Goal: Task Accomplishment & Management: Manage account settings

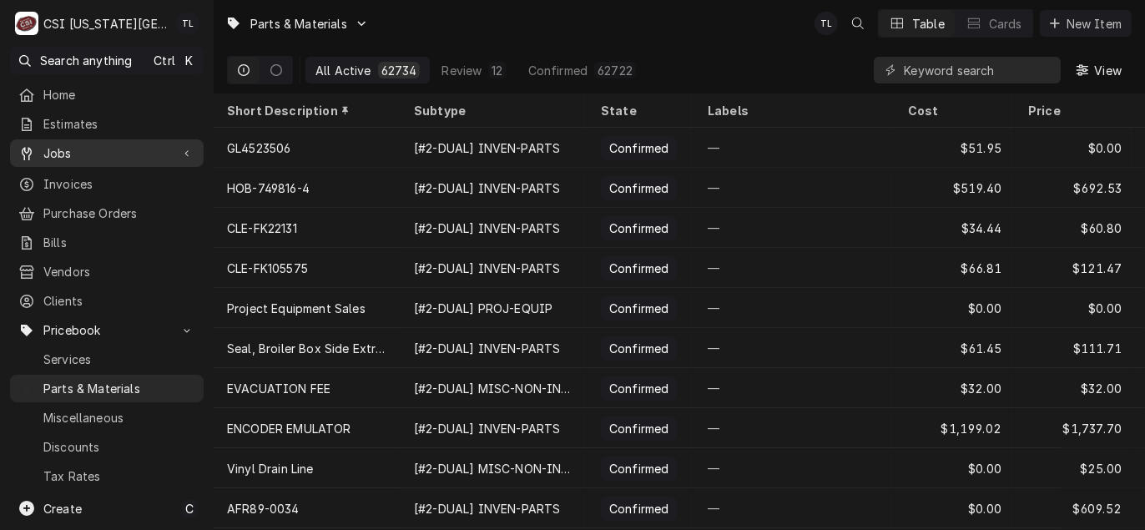
click at [66, 151] on span "Jobs" at bounding box center [106, 153] width 127 height 18
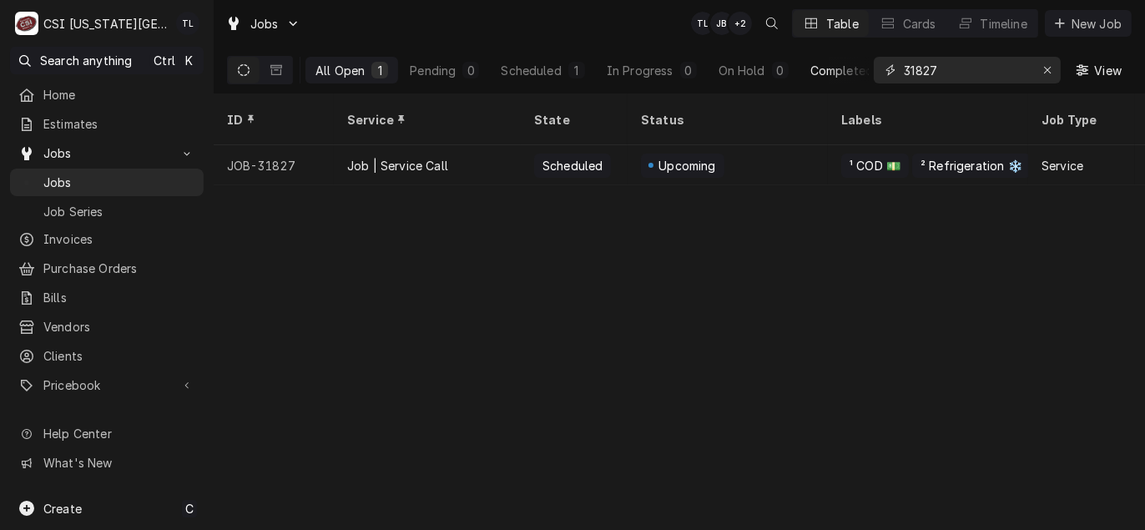
drag, startPoint x: 972, startPoint y: 68, endPoint x: 846, endPoint y: 77, distance: 126.4
click at [847, 77] on div "All Open 1 Pending 0 Scheduled 1 In Progress 0 On Hold 0 Completed 0 31827 View" at bounding box center [679, 70] width 905 height 47
paste input "31924"
type input "31924"
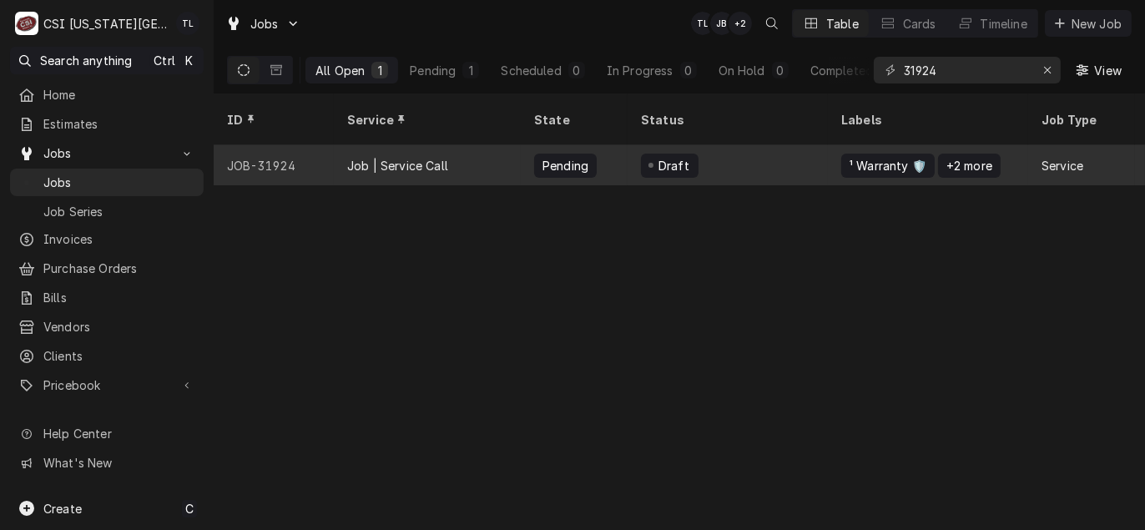
click at [437, 157] on div "Job | Service Call" at bounding box center [397, 166] width 101 height 18
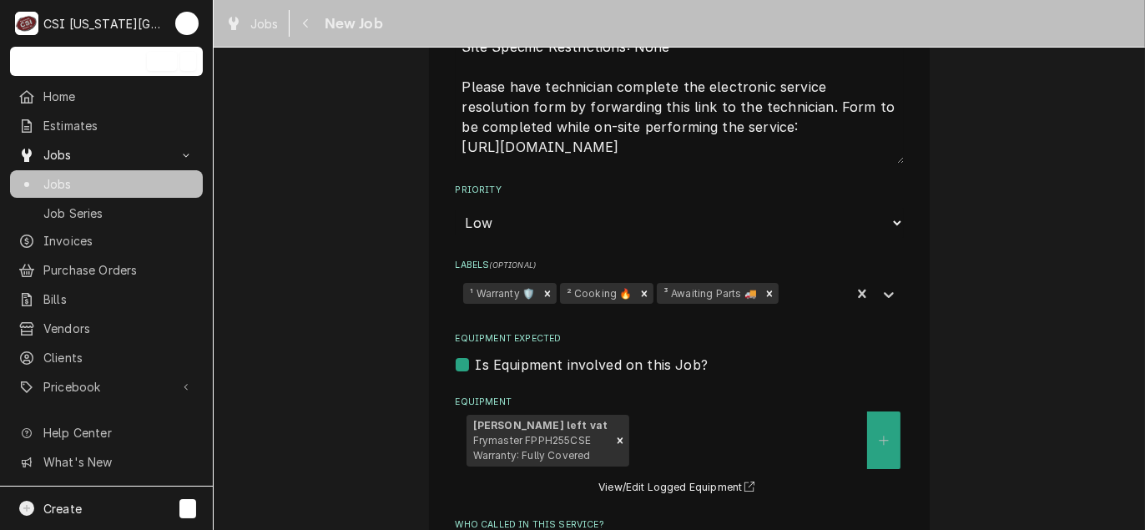
scroll to position [2421, 0]
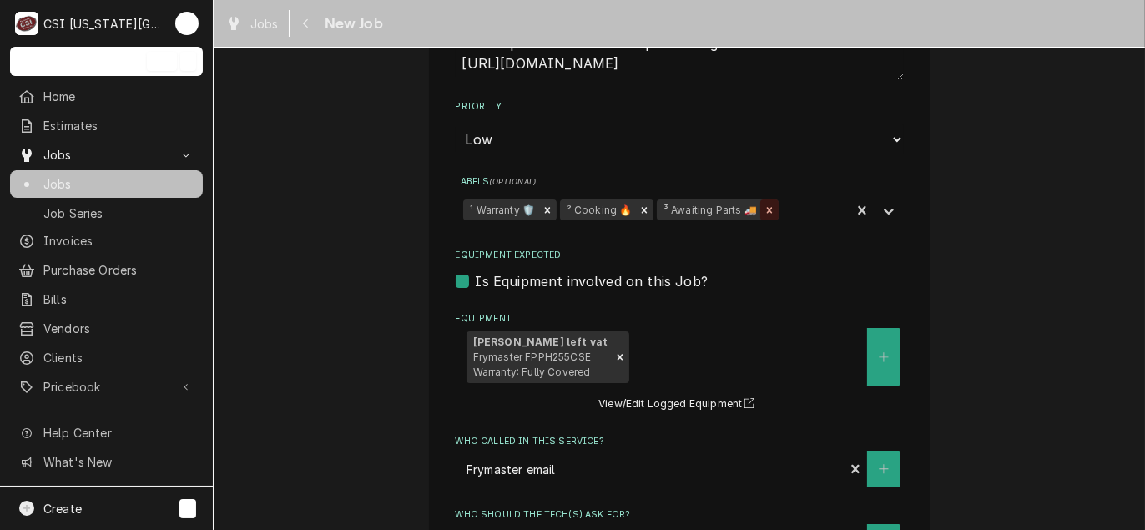
click at [764, 205] on icon "Remove ³ Awaiting Parts 🚚" at bounding box center [770, 211] width 12 height 12
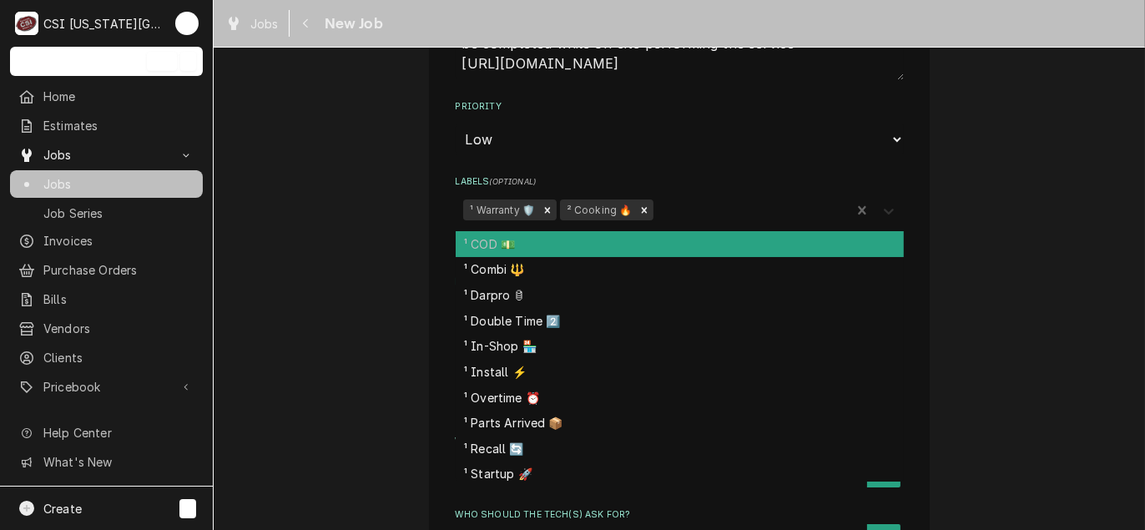
click at [890, 203] on icon "Labels" at bounding box center [889, 211] width 17 height 17
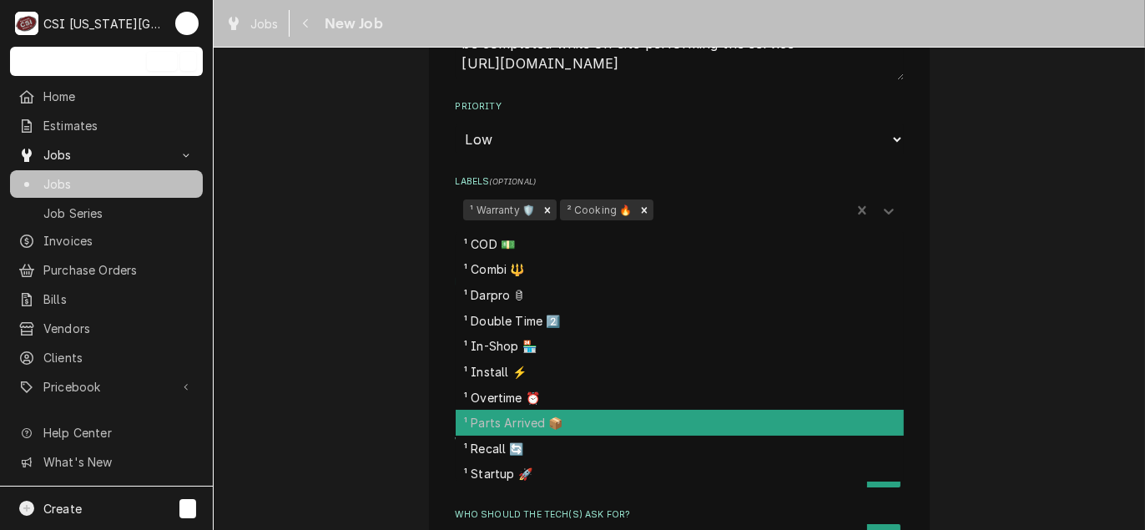
click at [589, 410] on div "¹ Parts Arrived 📦" at bounding box center [680, 423] width 448 height 26
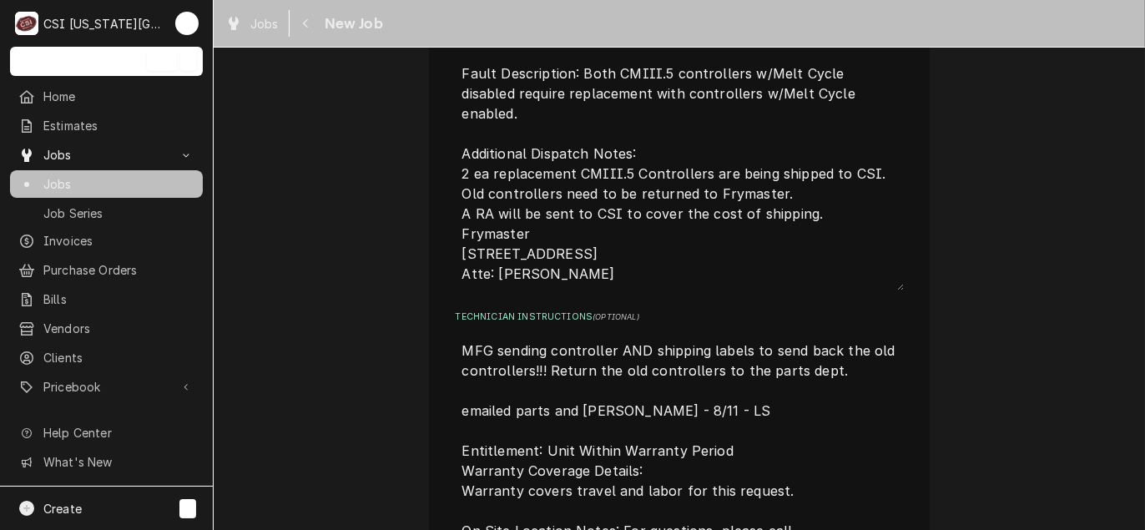
scroll to position [1837, 0]
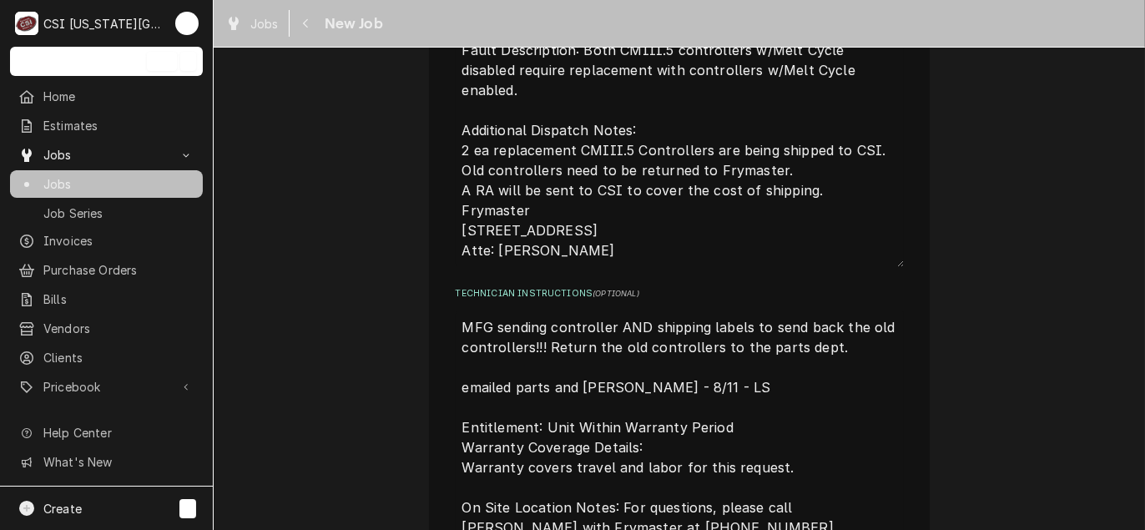
click at [456, 311] on textarea "MFG sending controller AND shipping labels to send back the old controllers!!! …" at bounding box center [680, 488] width 448 height 354
type textarea "x"
type textarea "MFG sending controller AND shipping labels to send back the old controllers!!! …"
type textarea "x"
type textarea "p MFG sending controller AND shipping labels to send back the old controllers!!…"
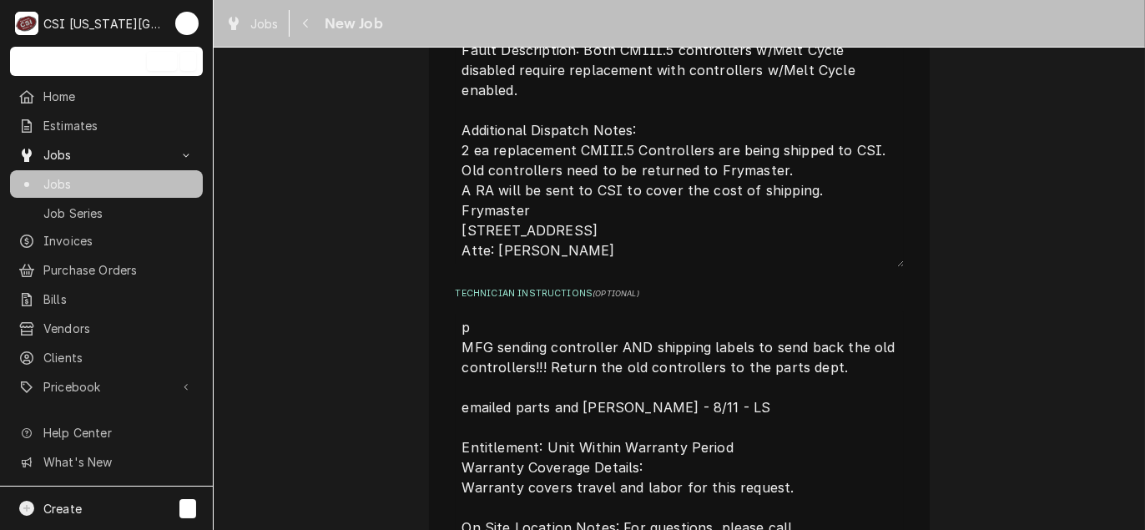
type textarea "x"
type textarea "pa MFG sending controller AND shipping labels to send back the old controllers!…"
type textarea "x"
type textarea "par MFG sending controller AND shipping labels to send back the old controllers…"
type textarea "x"
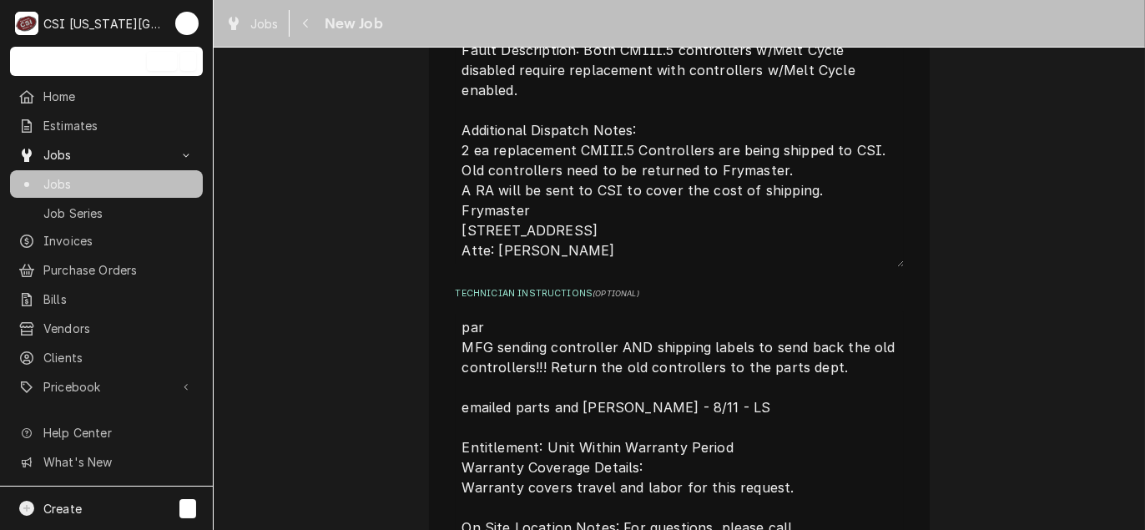
type textarea "part MFG sending controller AND shipping labels to send back the old controller…"
type textarea "x"
type textarea "parts MFG sending controller AND shipping labels to send back the old controlle…"
type textarea "x"
type textarea "parts MFG sending controller AND shipping labels to send back the old controlle…"
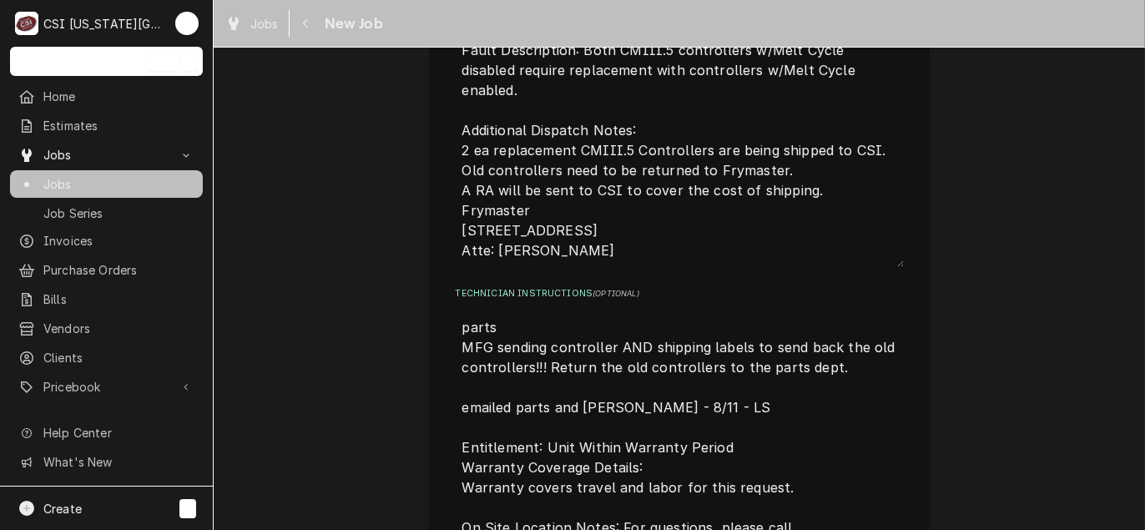
type textarea "x"
type textarea "parts o MFG sending controller AND shipping labels to send back the old control…"
type textarea "x"
type textarea "parts on MFG sending controller AND shipping labels to send back the old contro…"
type textarea "x"
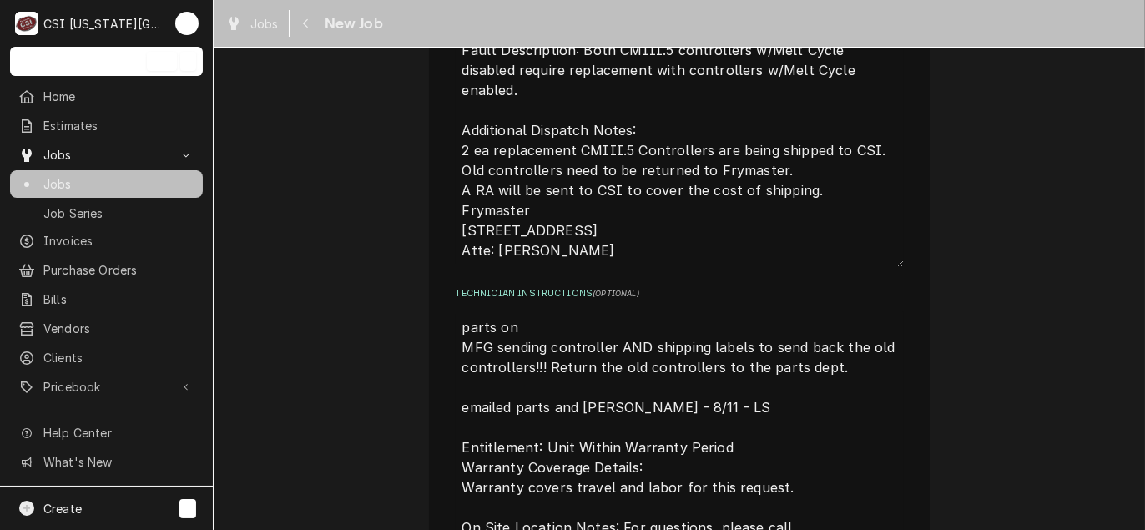
type textarea "parts on MFG sending controller AND shipping labels to send back the old contro…"
type textarea "x"
type textarea "parts on u MFG sending controller AND shipping labels to send back the old cont…"
type textarea "x"
type textarea "parts on un MFG sending controller AND shipping labels to send back the old con…"
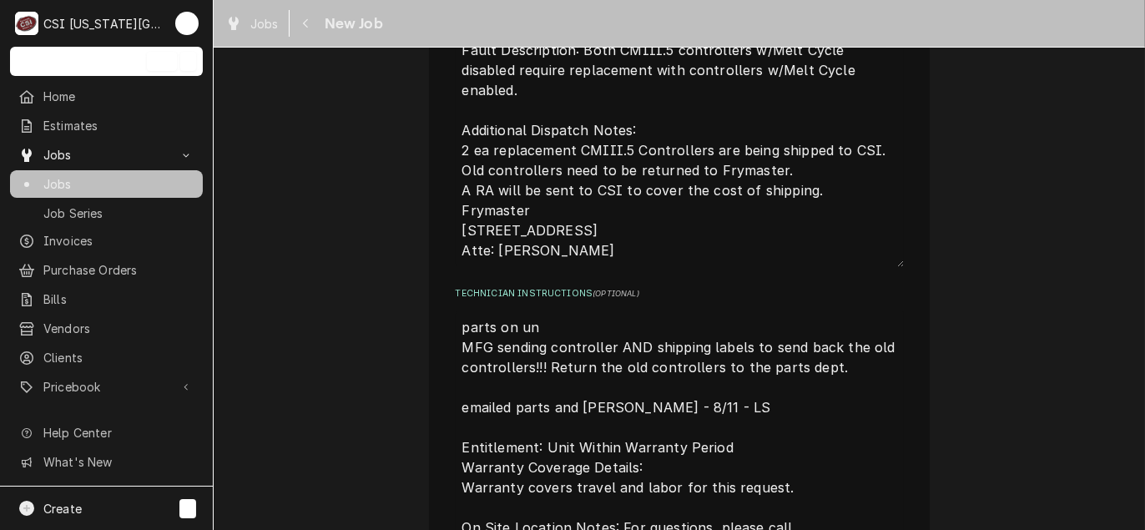
type textarea "x"
type textarea "parts on una MFG sending controller AND shipping labels to send back the old co…"
type textarea "x"
type textarea "parts on unas MFG sending controller AND shipping labels to send back the old c…"
type textarea "x"
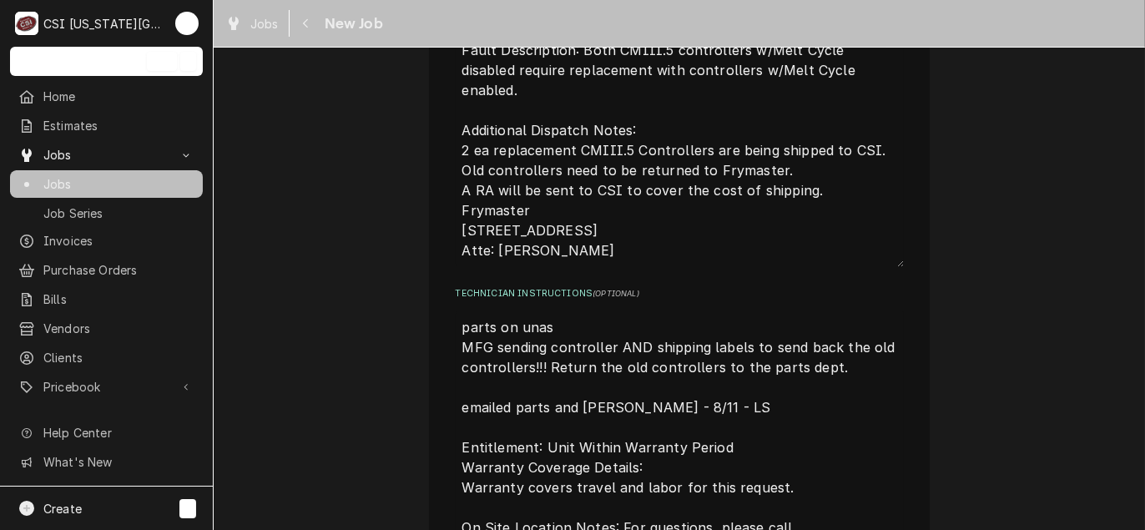
type textarea "parts on unass MFG sending controller AND shipping labels to send back the old …"
type textarea "x"
type textarea "parts on unassi MFG sending controller AND shipping labels to send back the old…"
type textarea "x"
type textarea "parts on unassig MFG sending controller AND shipping labels to send back the ol…"
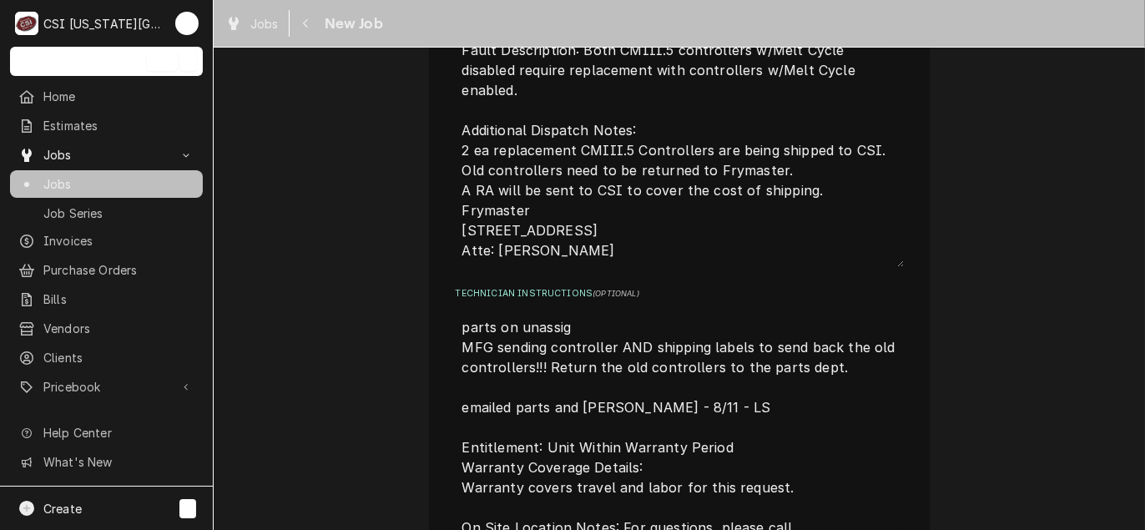
type textarea "x"
type textarea "parts on unassign MFG sending controller AND shipping labels to send back the o…"
type textarea "x"
type textarea "parts on unassigne MFG sending controller AND shipping labels to send back the …"
type textarea "x"
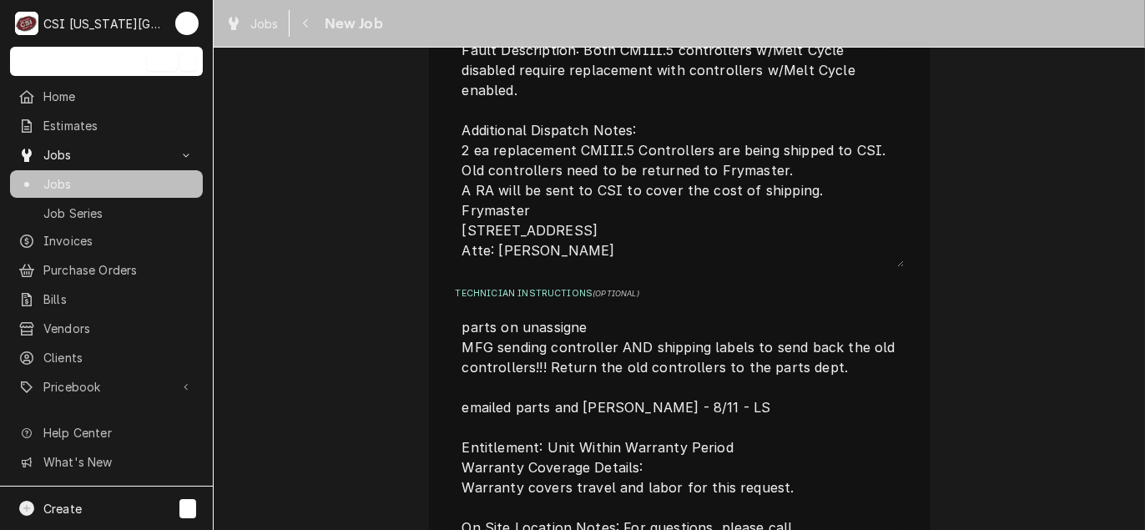
type textarea "parts on unassigned MFG sending controller AND shipping labels to send back the…"
type textarea "x"
type textarea "parts on unassigned MFG sending controller AND shipping labels to send back the…"
type textarea "x"
type textarea "parts on unassigned s MFG sending controller AND shipping labels to send back t…"
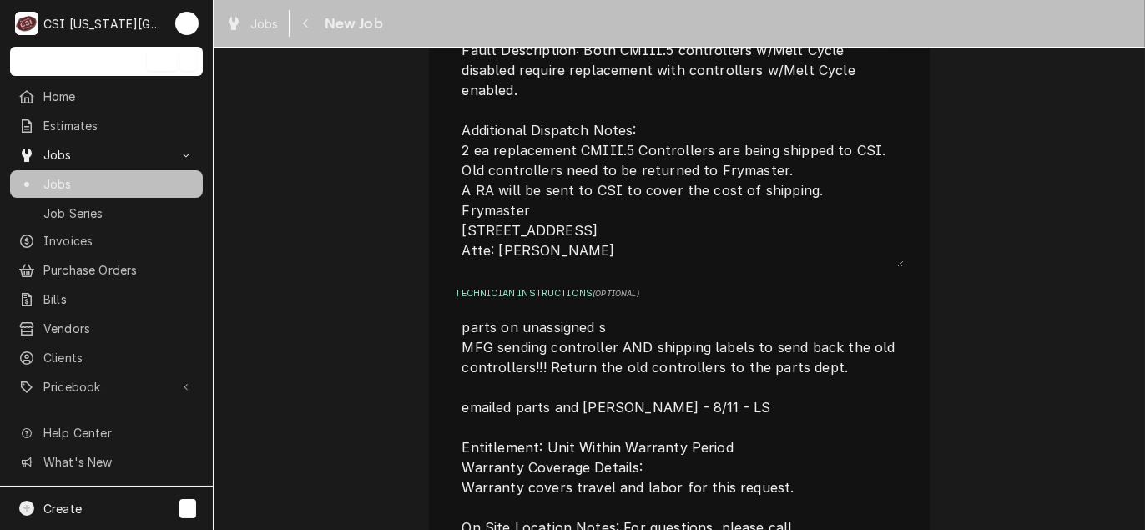
type textarea "x"
type textarea "parts on unassigned sh MFG sending controller AND shipping labels to send back …"
type textarea "x"
type textarea "parts on unassigned she MFG sending controller AND shipping labels to send back…"
type textarea "x"
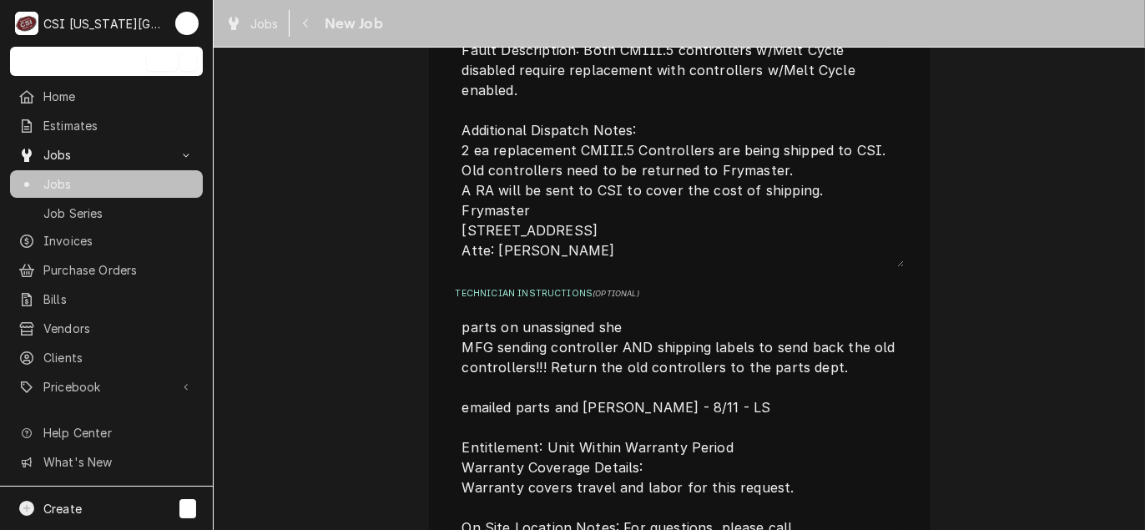
type textarea "parts on unassigned shel MFG sending controller AND shipping labels to send bac…"
type textarea "x"
type textarea "parts on unassigned shelf MFG sending controller AND shipping labels to send ba…"
type textarea "x"
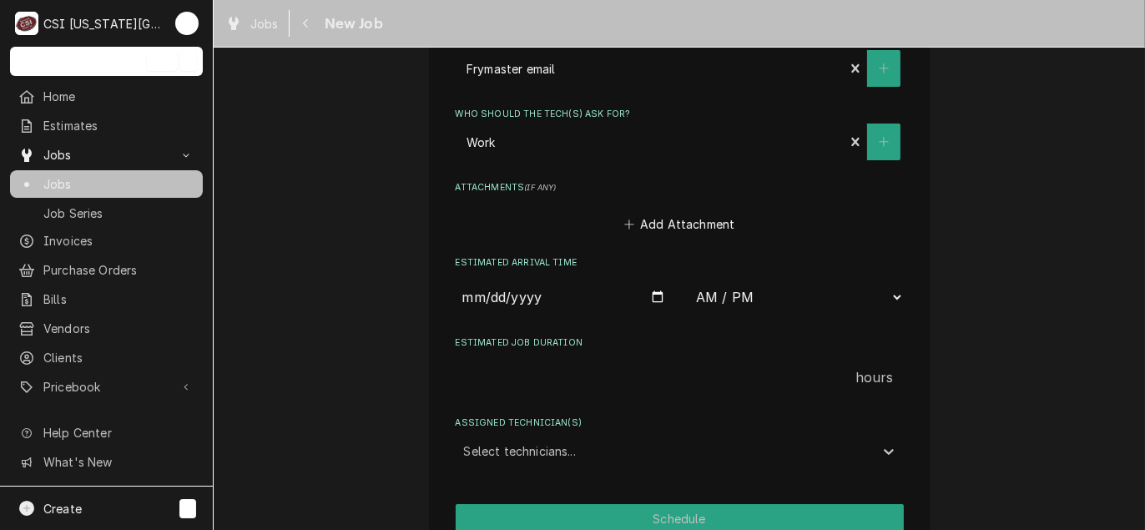
scroll to position [2859, 0]
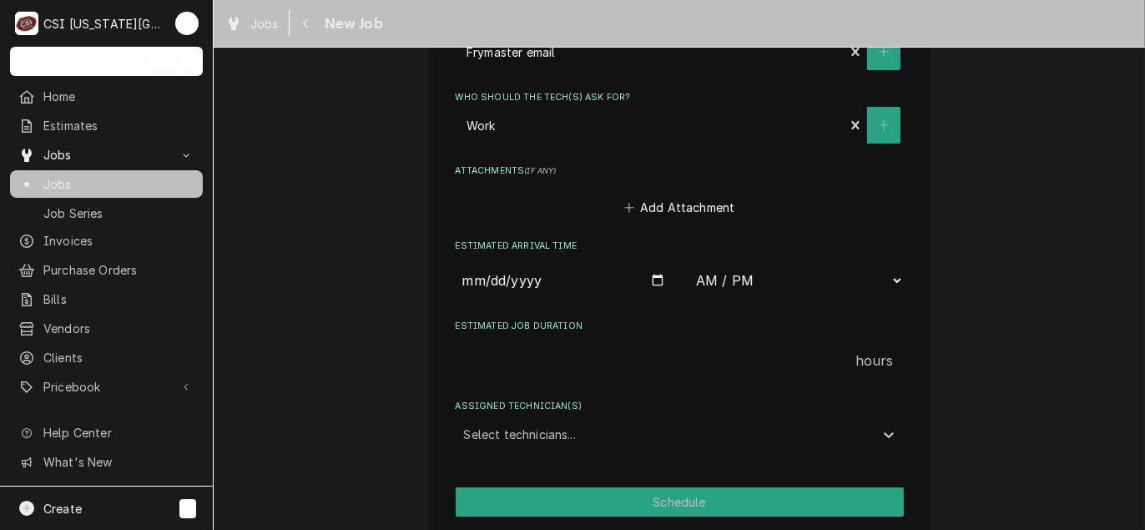
type textarea "parts on unassigned shelf MFG sending controller AND shipping labels to send ba…"
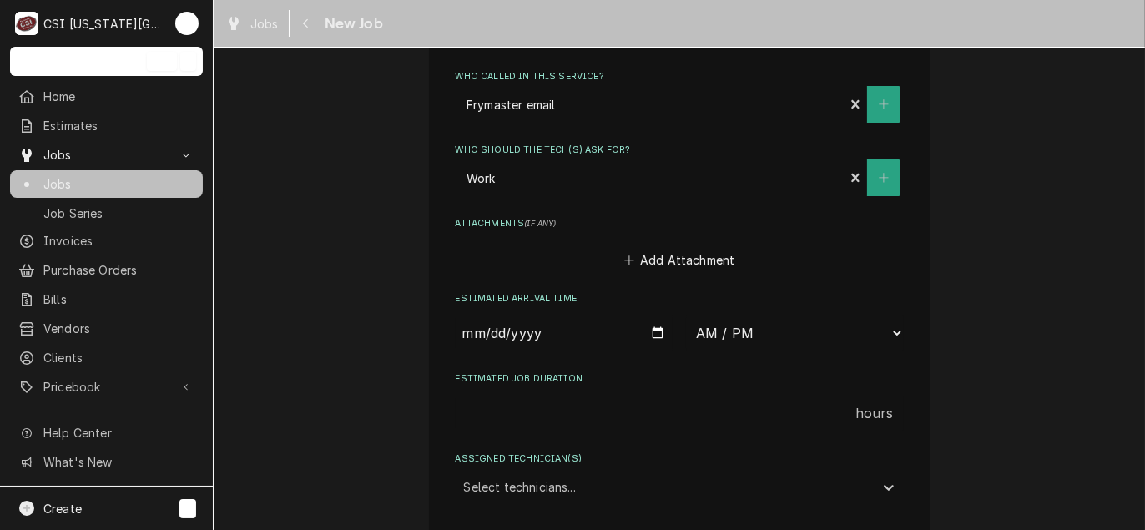
type textarea "x"
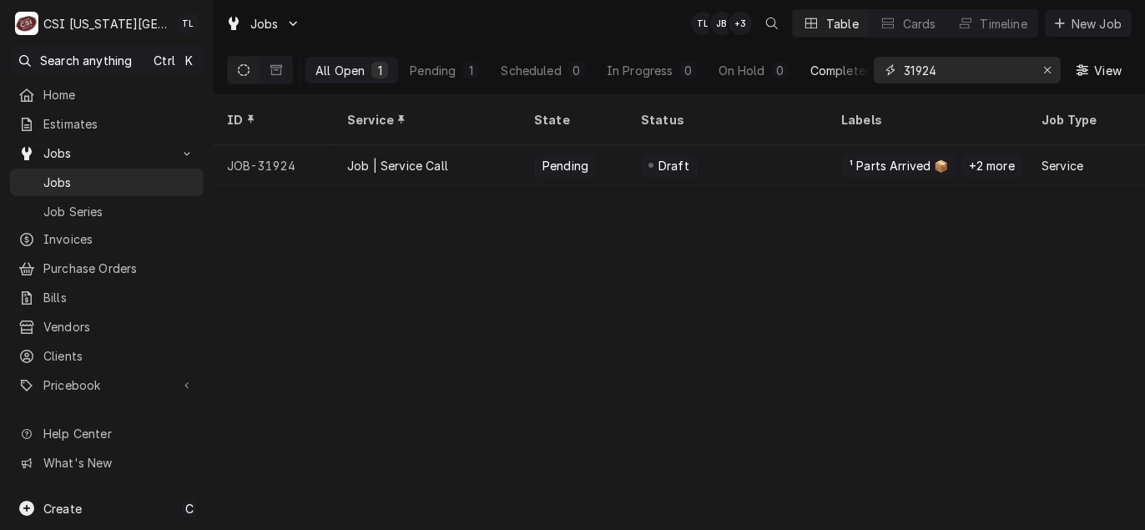
drag, startPoint x: 954, startPoint y: 68, endPoint x: 828, endPoint y: 62, distance: 126.2
click at [830, 63] on div "All Open 1 Pending 1 Scheduled 0 In Progress 0 On Hold 0 Completed 0 31924 View" at bounding box center [679, 70] width 905 height 47
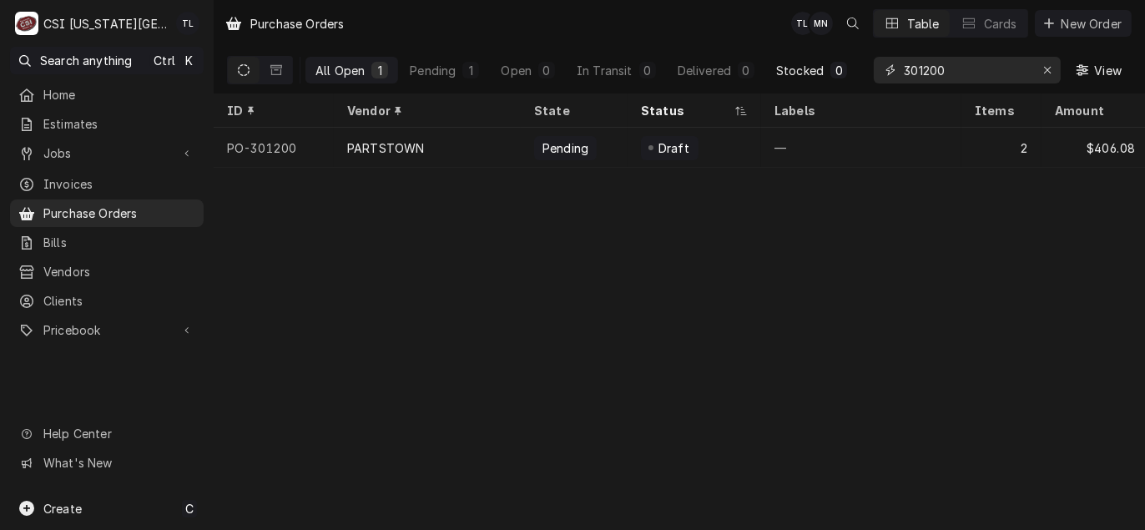
drag, startPoint x: 0, startPoint y: 0, endPoint x: 791, endPoint y: 62, distance: 793.0
click at [797, 67] on div "All Open 1 Pending 1 Open 0 In Transit 0 Delivered 0 Stocked 0 301200 View" at bounding box center [679, 70] width 905 height 47
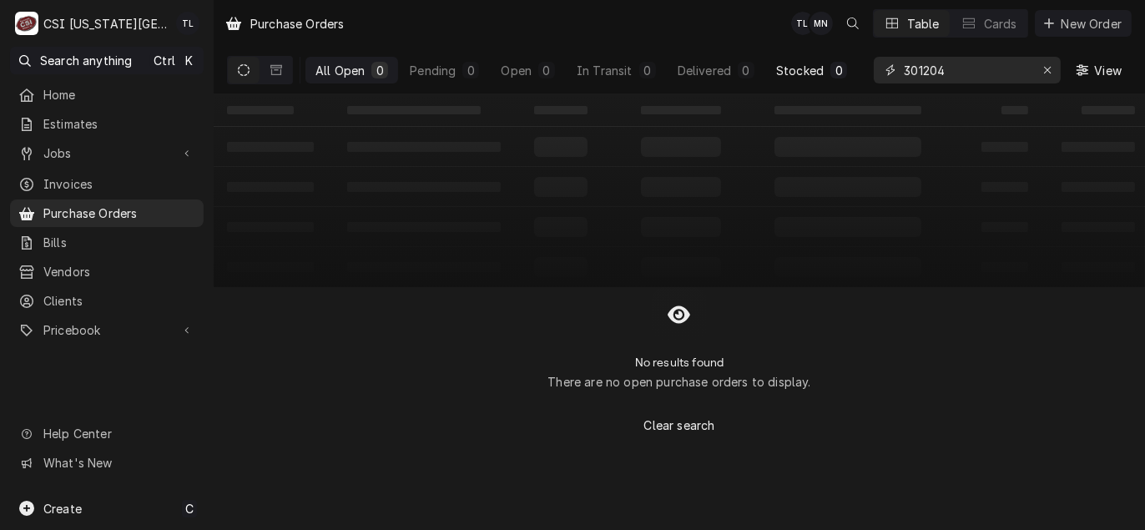
type input "301204"
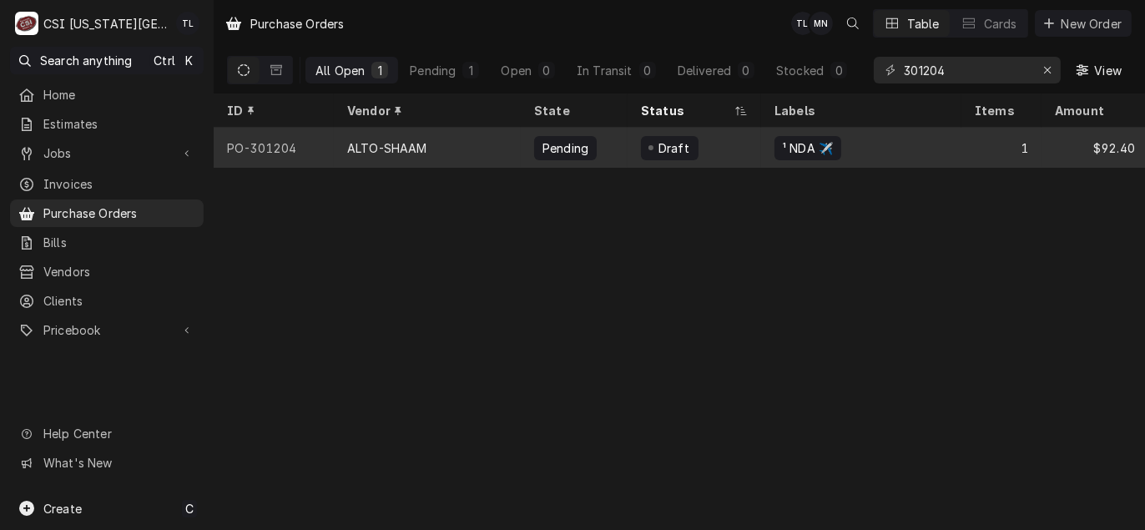
click at [417, 133] on div "ALTO-SHAAM" at bounding box center [427, 148] width 187 height 40
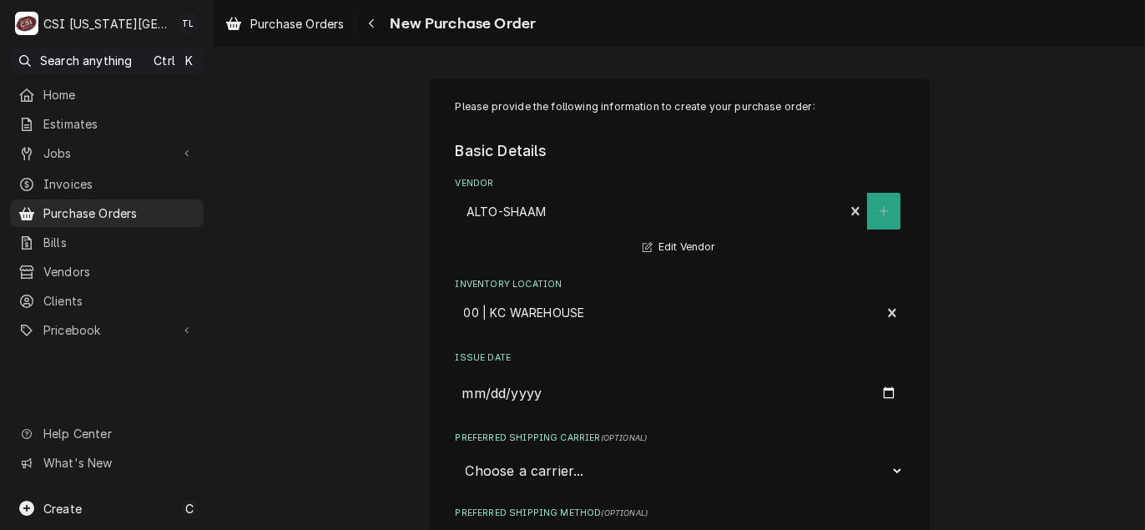
type textarea "x"
